Goal: Communication & Community: Share content

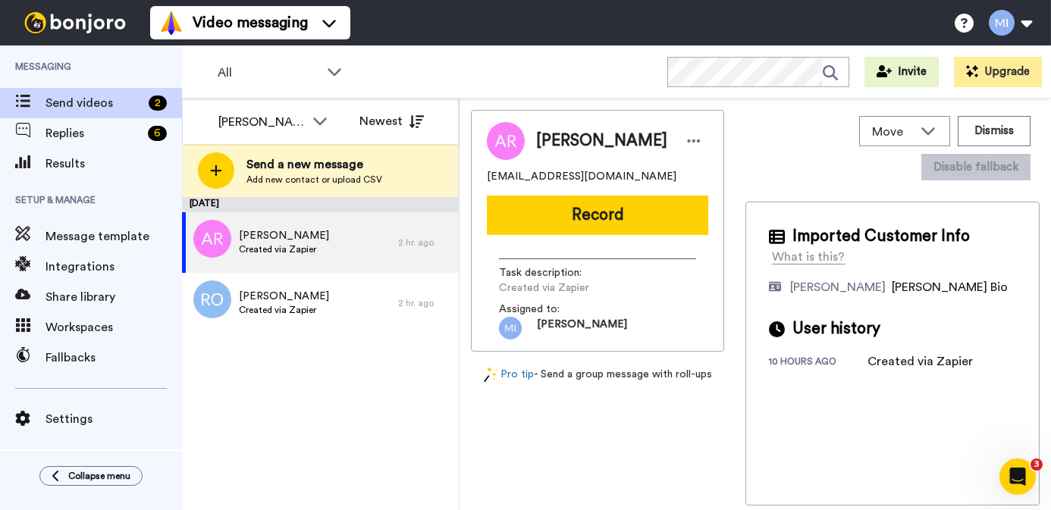
click at [619, 227] on button "Record" at bounding box center [597, 215] width 221 height 39
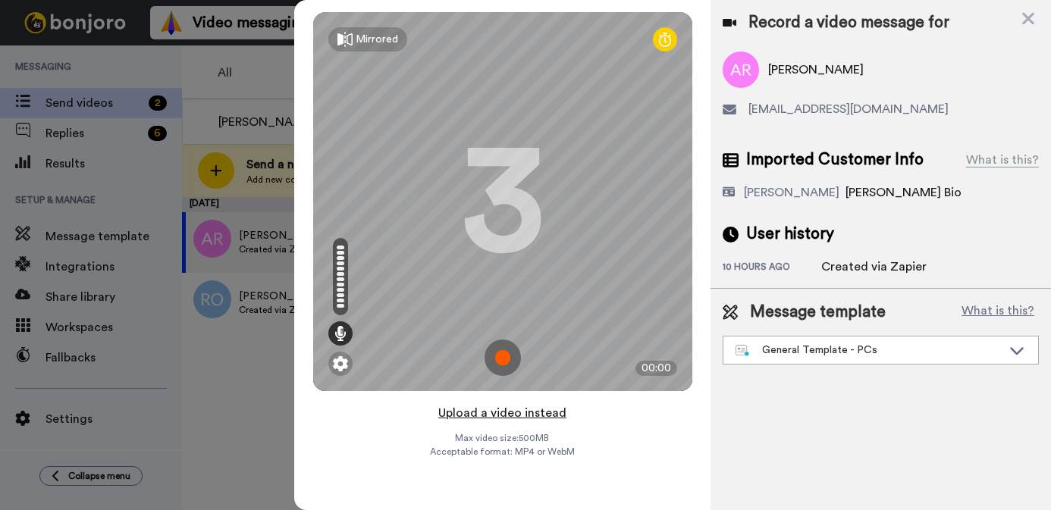
click at [497, 417] on button "Upload a video instead" at bounding box center [502, 413] width 137 height 20
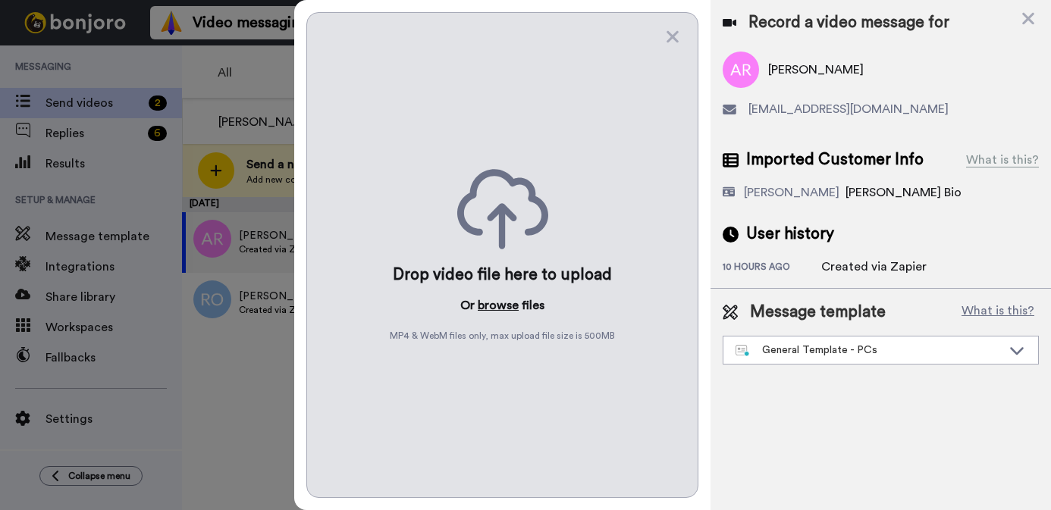
click at [491, 312] on button "browse" at bounding box center [498, 305] width 41 height 18
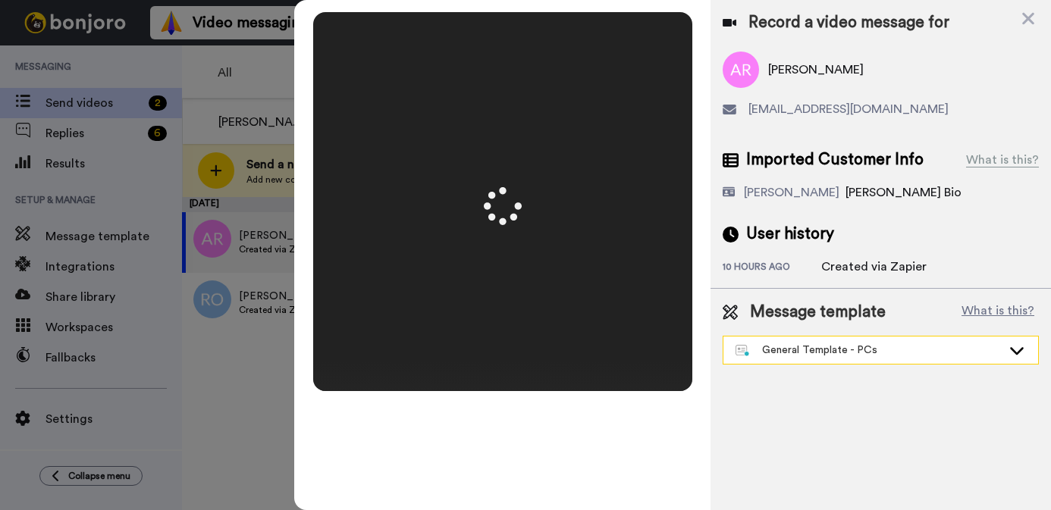
click at [808, 363] on div "General Template - PCs" at bounding box center [880, 350] width 315 height 27
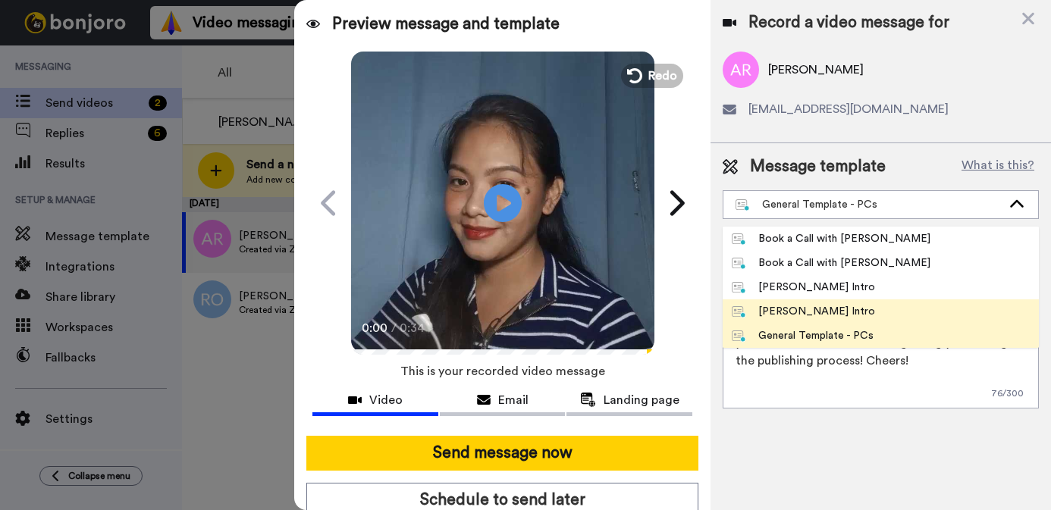
click at [781, 310] on div "[PERSON_NAME] Intro" at bounding box center [803, 311] width 143 height 15
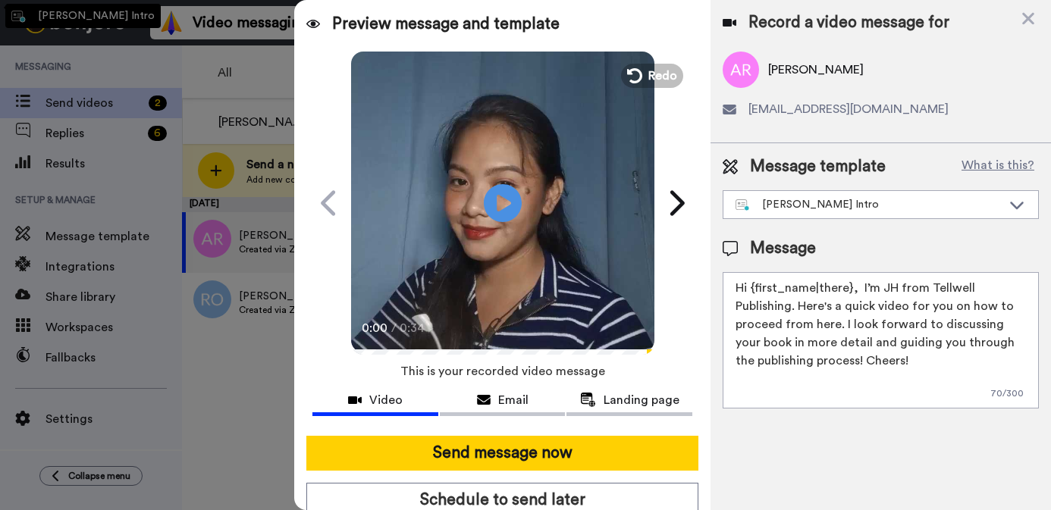
type textarea "Hi {first_name|there}, I’m [PERSON_NAME] from Tellwell Publishing. Here's a qui…"
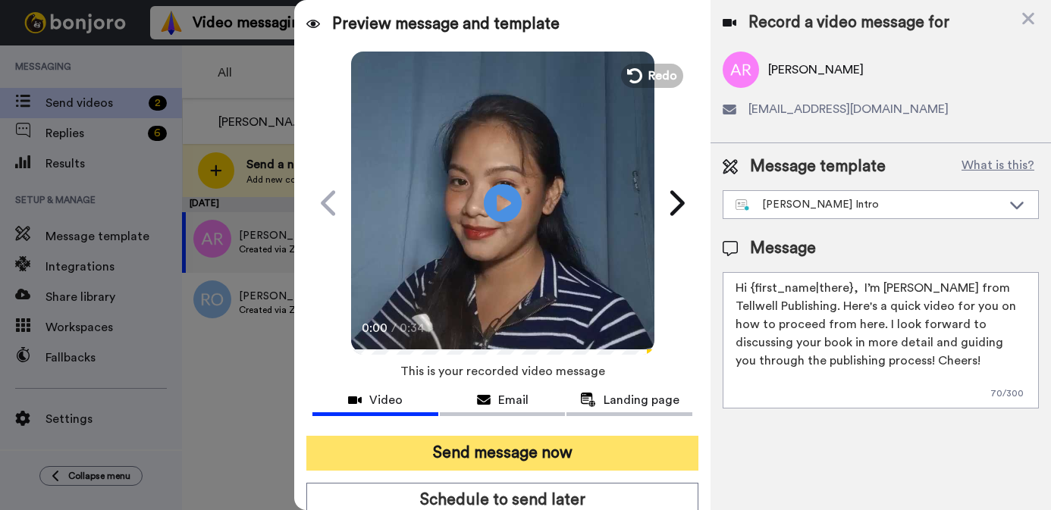
click at [613, 460] on button "Send message now" at bounding box center [502, 453] width 392 height 35
